Goal: Information Seeking & Learning: Learn about a topic

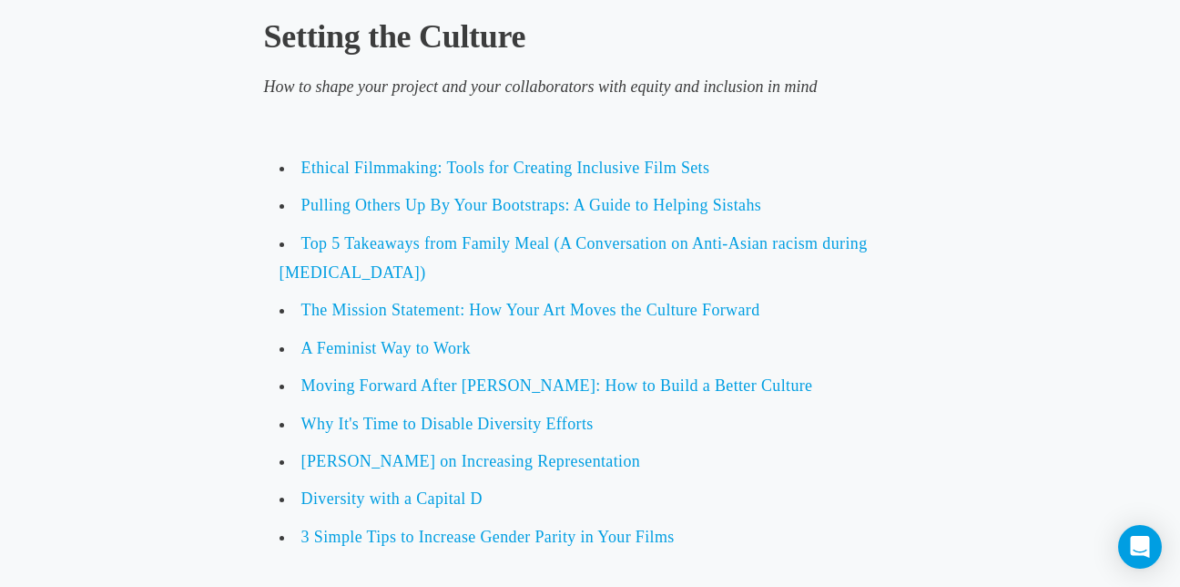
scroll to position [1913, 0]
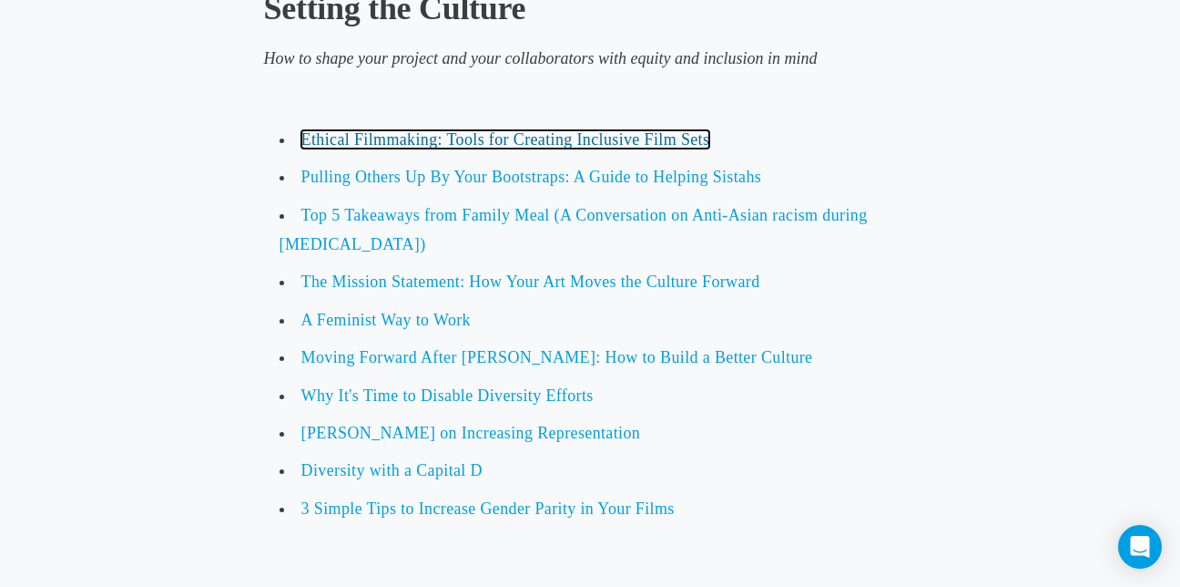
click at [506, 138] on link "Ethical Filmmaking: Tools for Creating Inclusive Film Sets" at bounding box center [505, 139] width 409 height 18
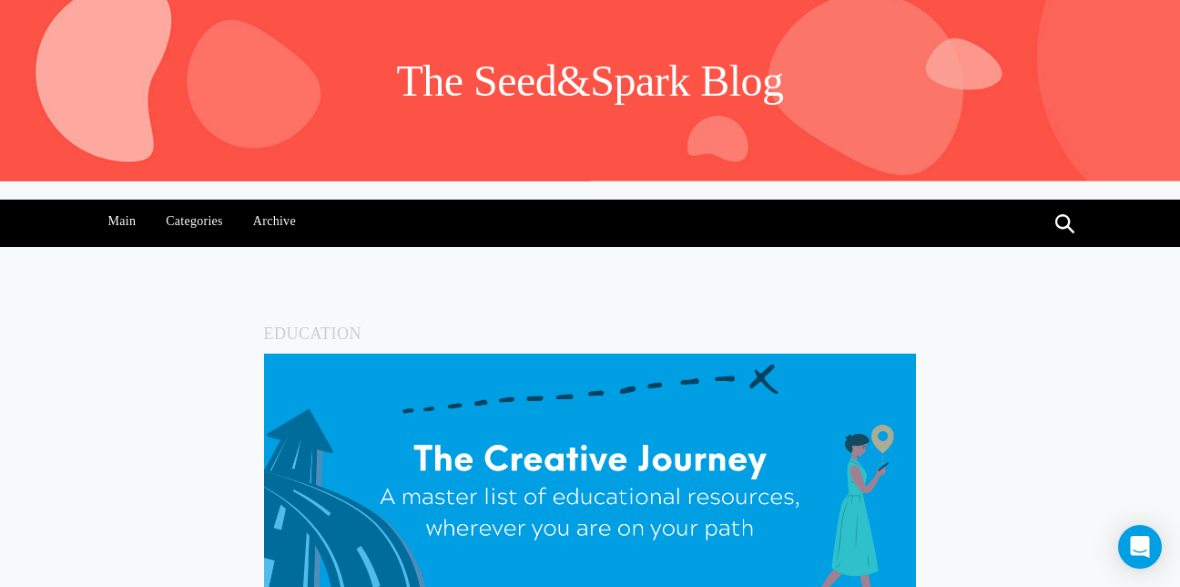
scroll to position [0, 0]
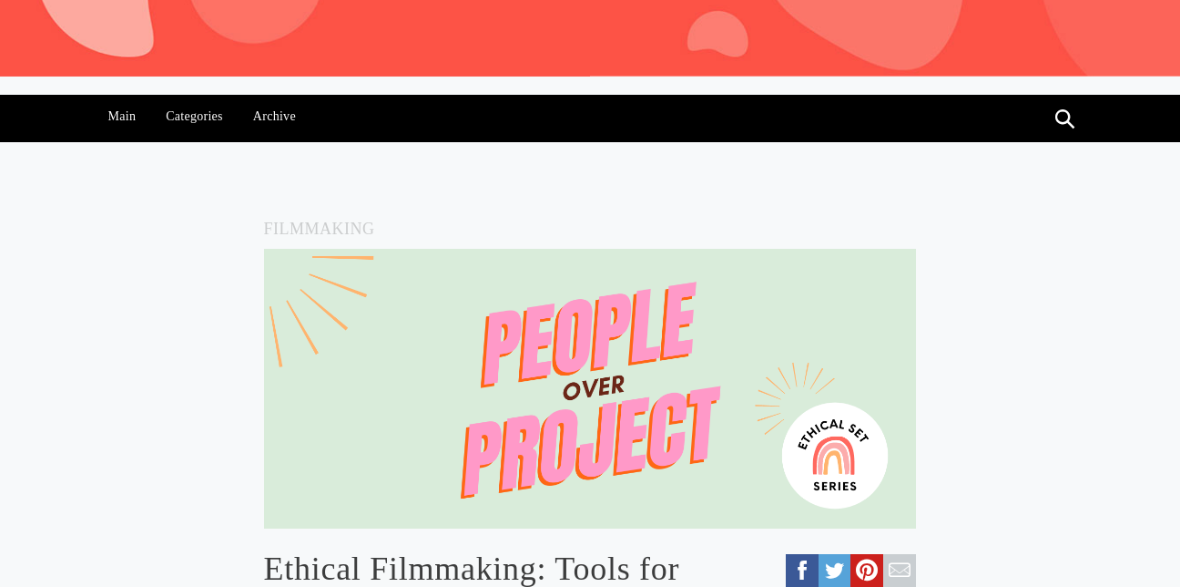
scroll to position [182, 0]
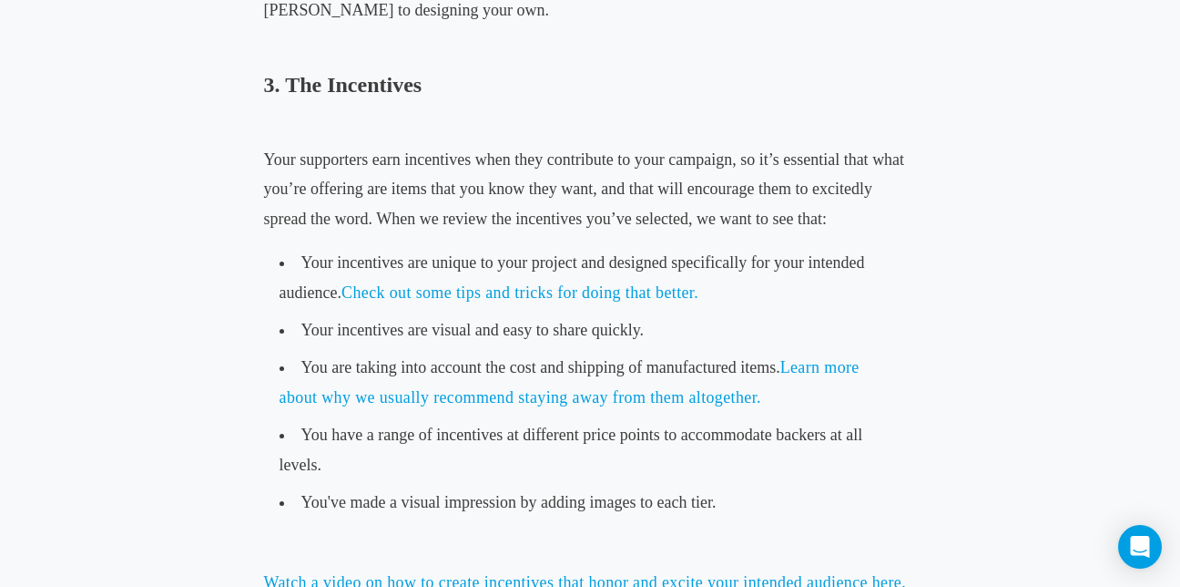
scroll to position [2459, 0]
